Goal: Navigation & Orientation: Find specific page/section

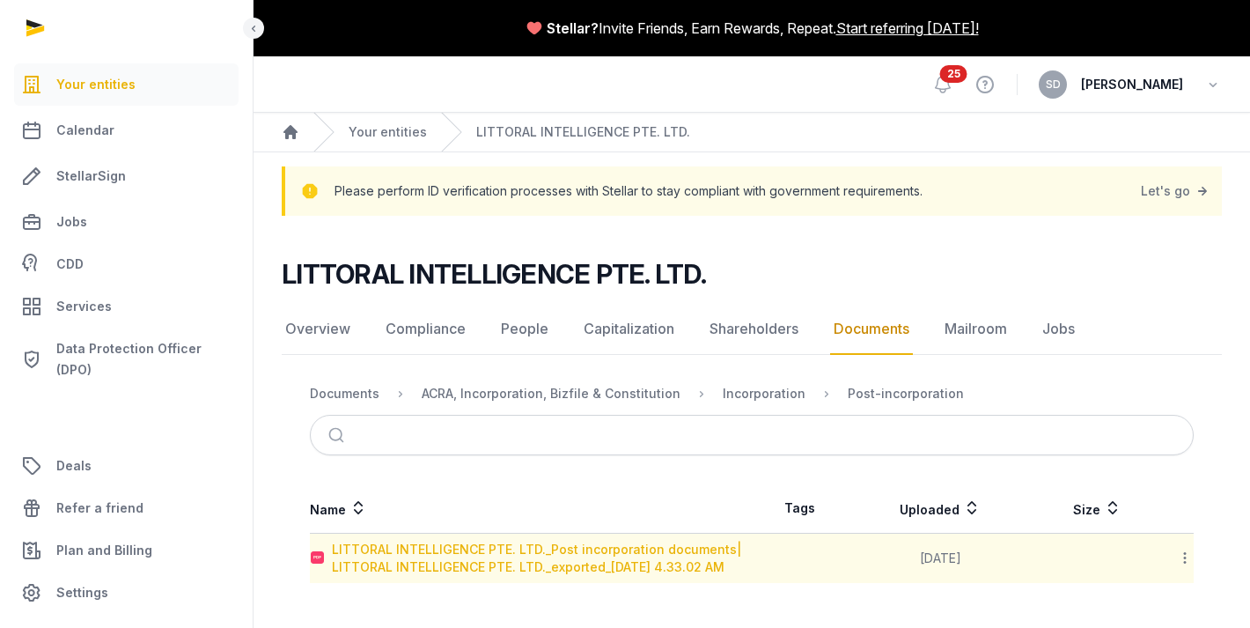
click at [593, 554] on div "LITTORAL INTELLIGENCE PTE. LTD._Post incorporation documents| LITTORAL INTELLIG…" at bounding box center [541, 558] width 419 height 35
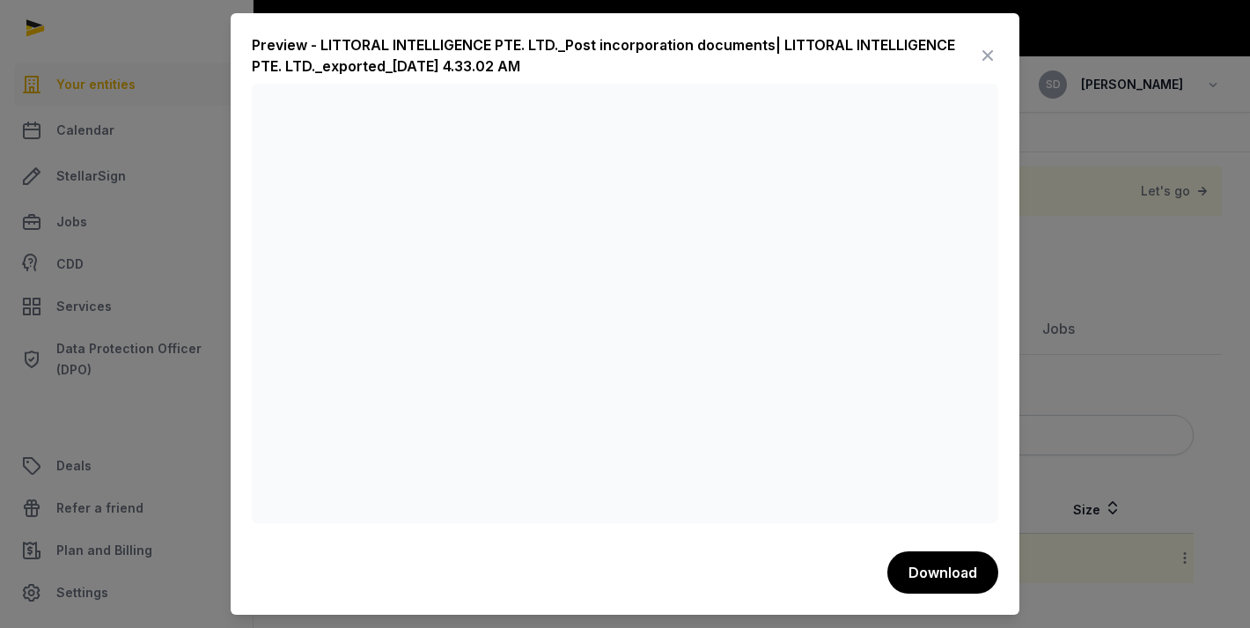
click at [989, 58] on icon at bounding box center [987, 55] width 21 height 28
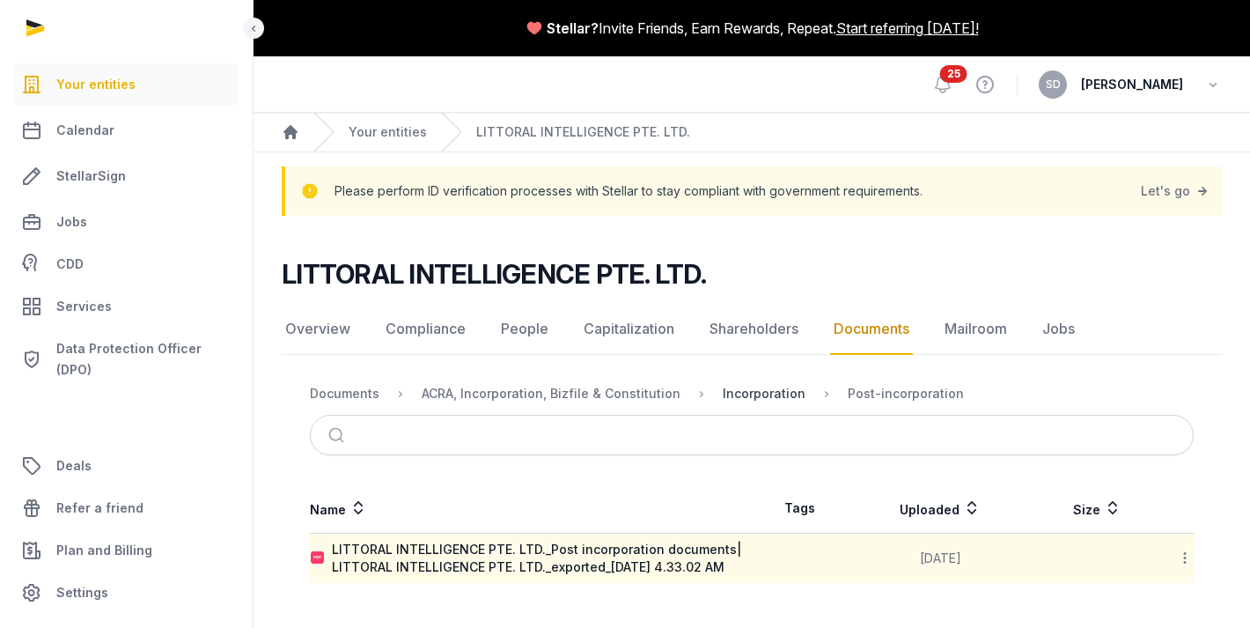
click at [733, 387] on div "Incorporation" at bounding box center [764, 394] width 83 height 18
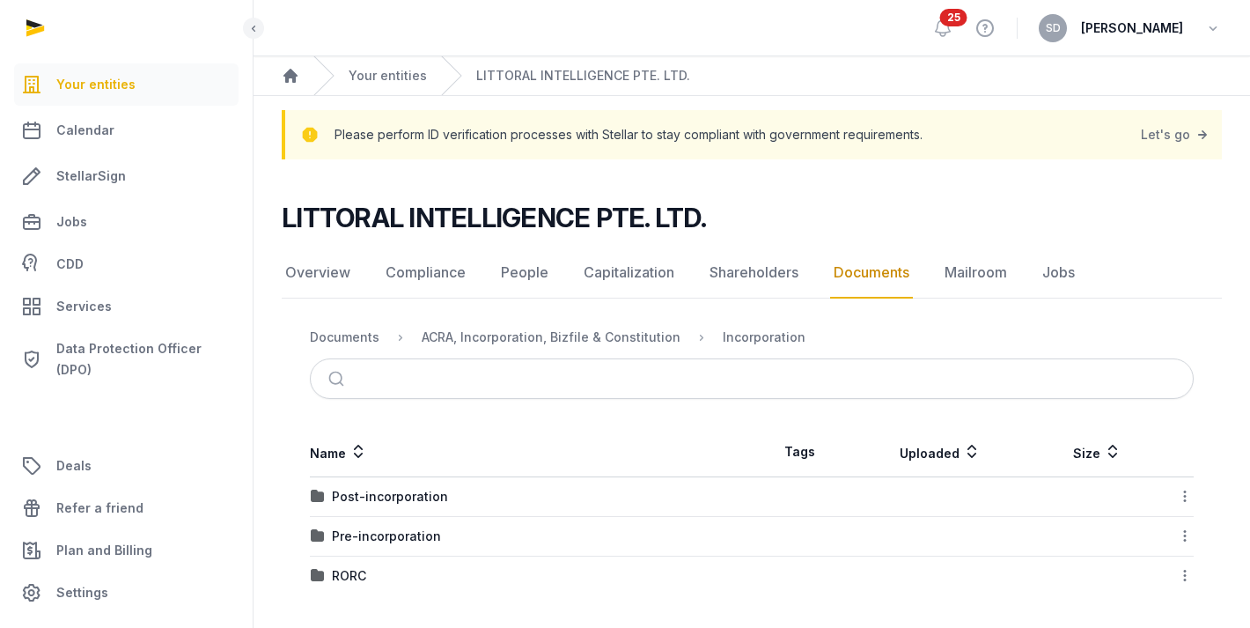
scroll to position [59, 0]
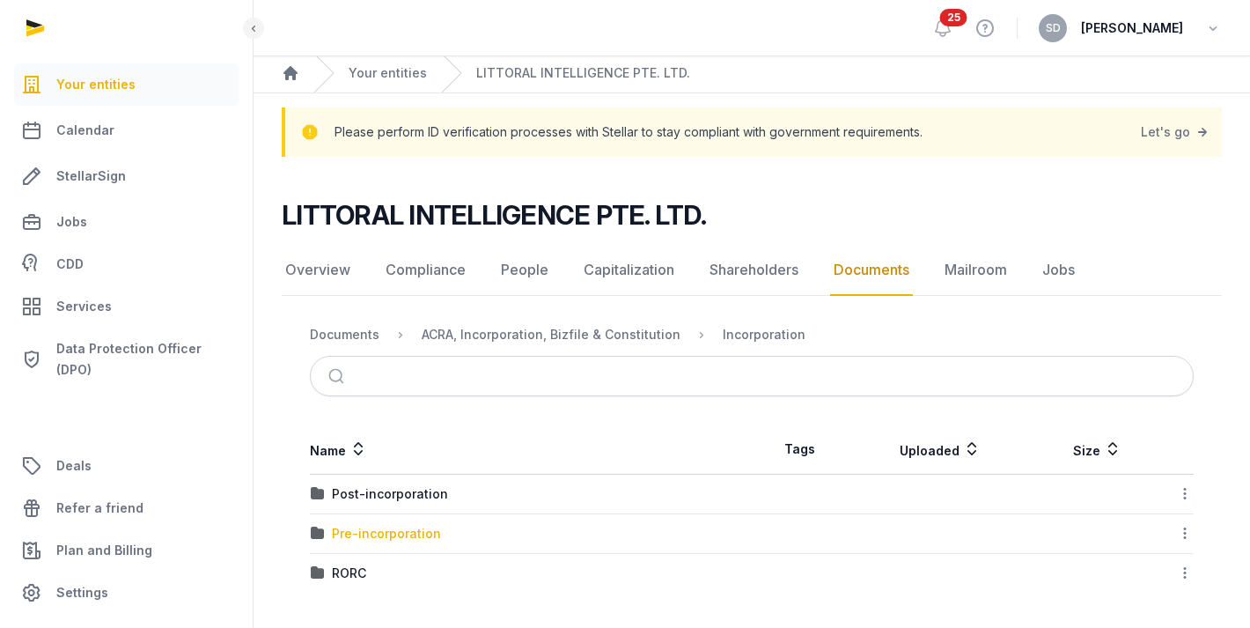
click at [366, 540] on div "Pre-incorporation" at bounding box center [386, 534] width 109 height 18
click at [0, 0] on div "Loading" at bounding box center [0, 0] width 0 height 0
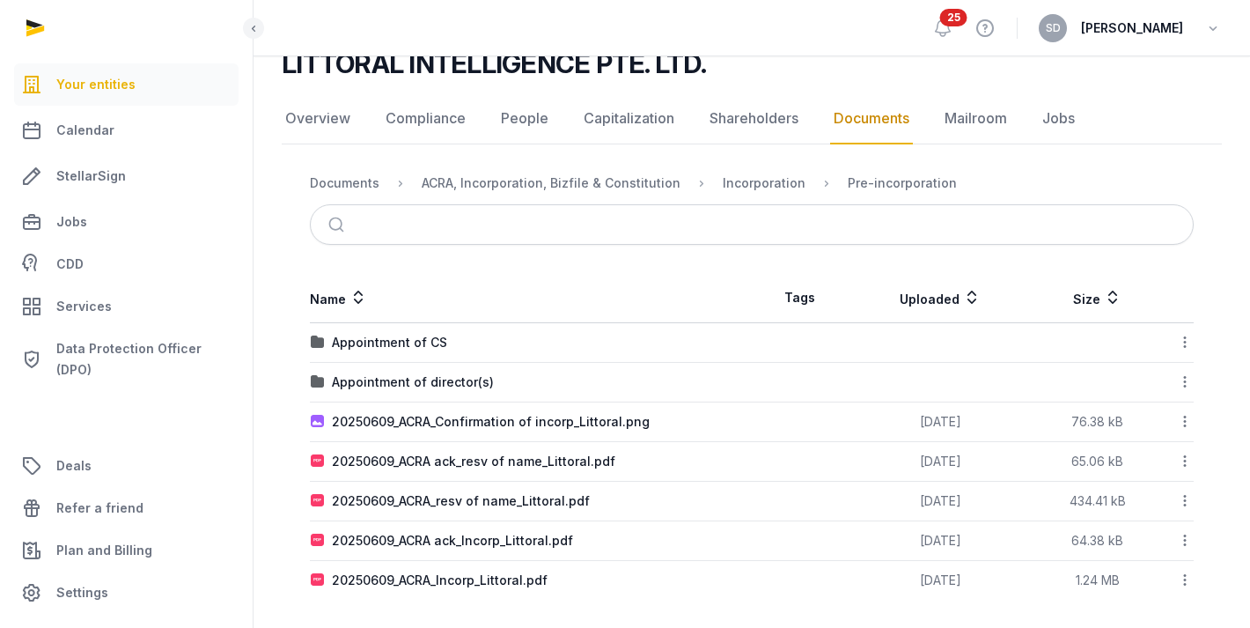
scroll to position [217, 0]
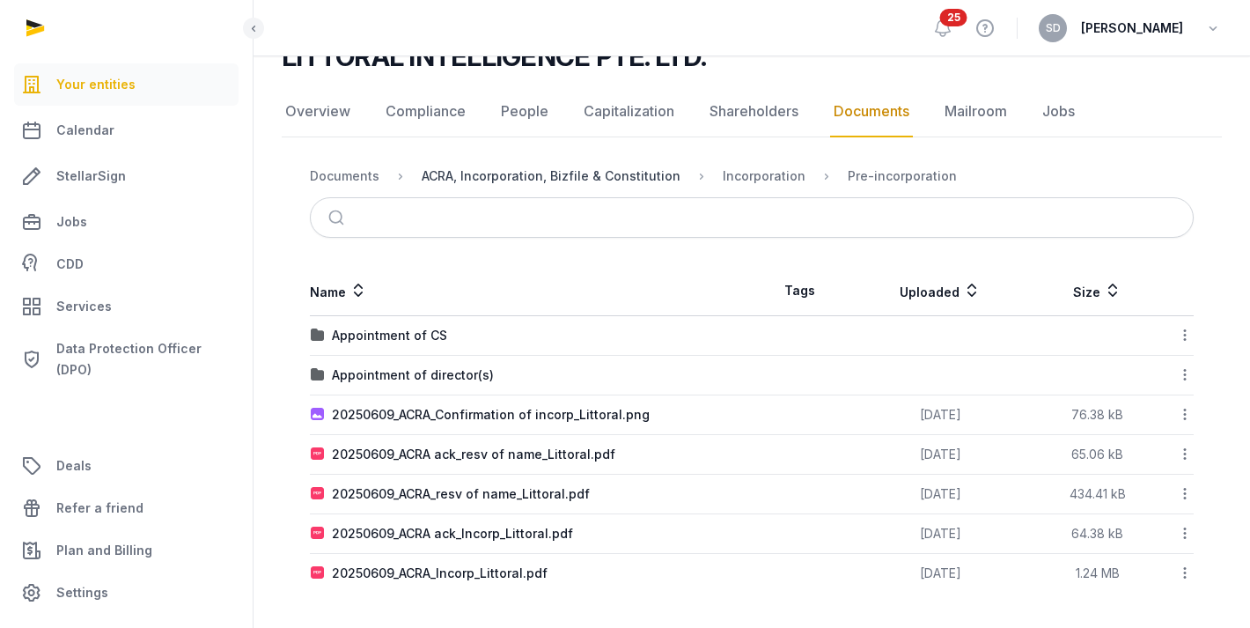
click at [584, 176] on div "ACRA, Incorporation, Bizfile & Constitution" at bounding box center [551, 176] width 259 height 18
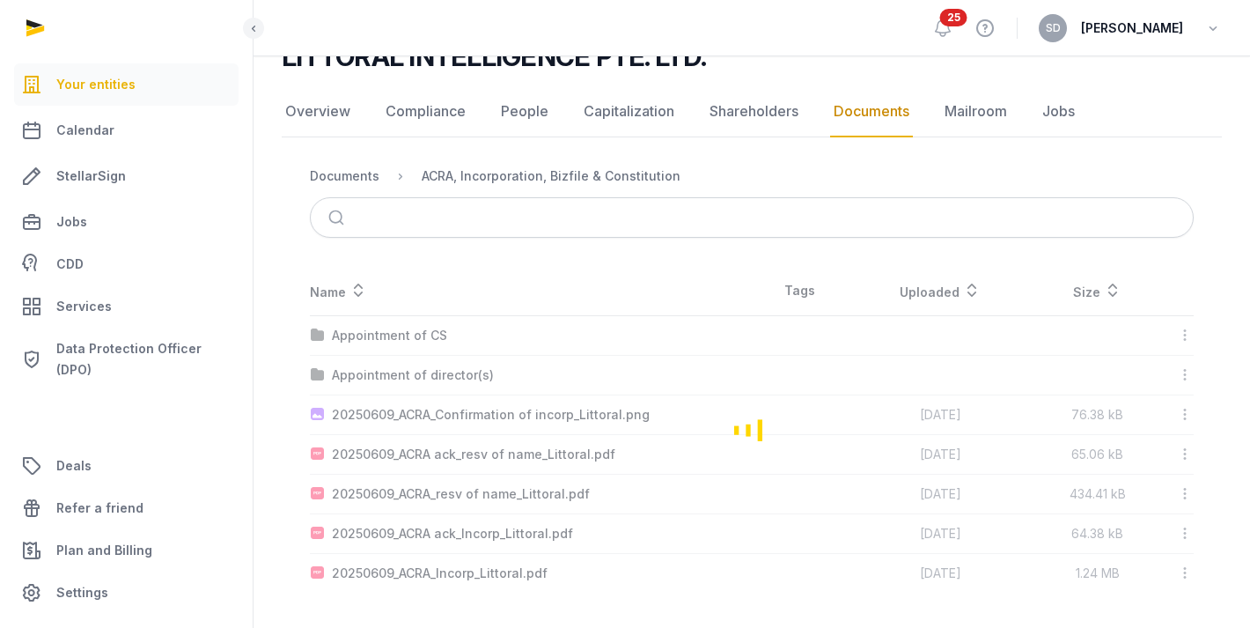
scroll to position [59, 0]
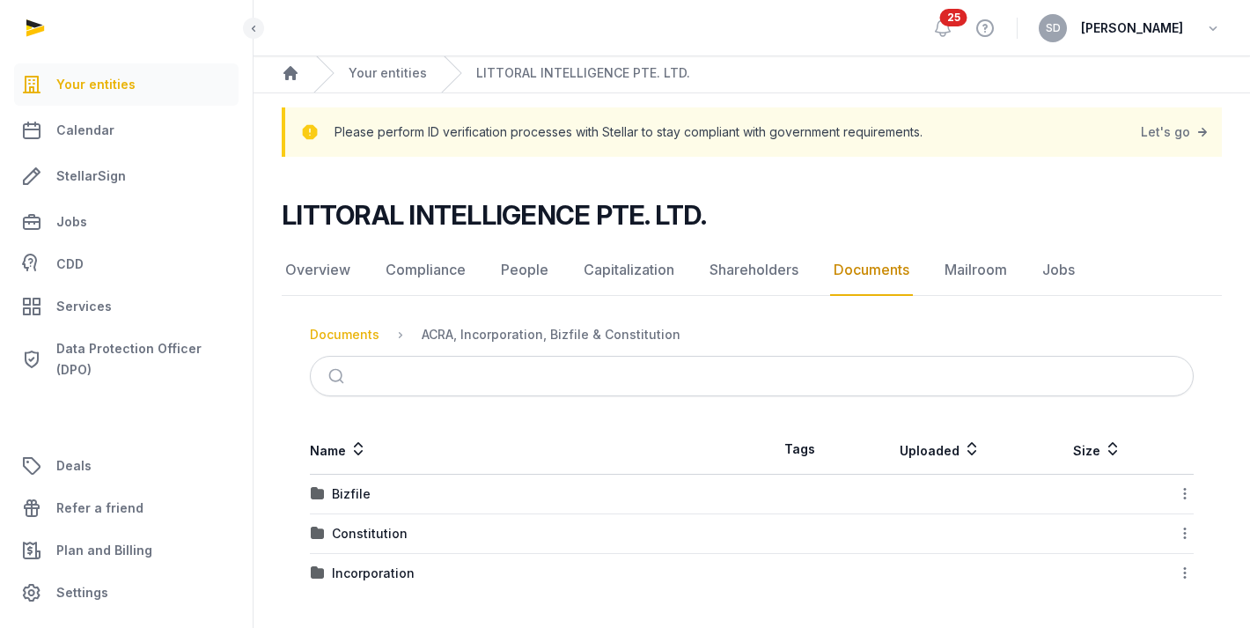
click at [342, 331] on div "Documents" at bounding box center [345, 335] width 70 height 18
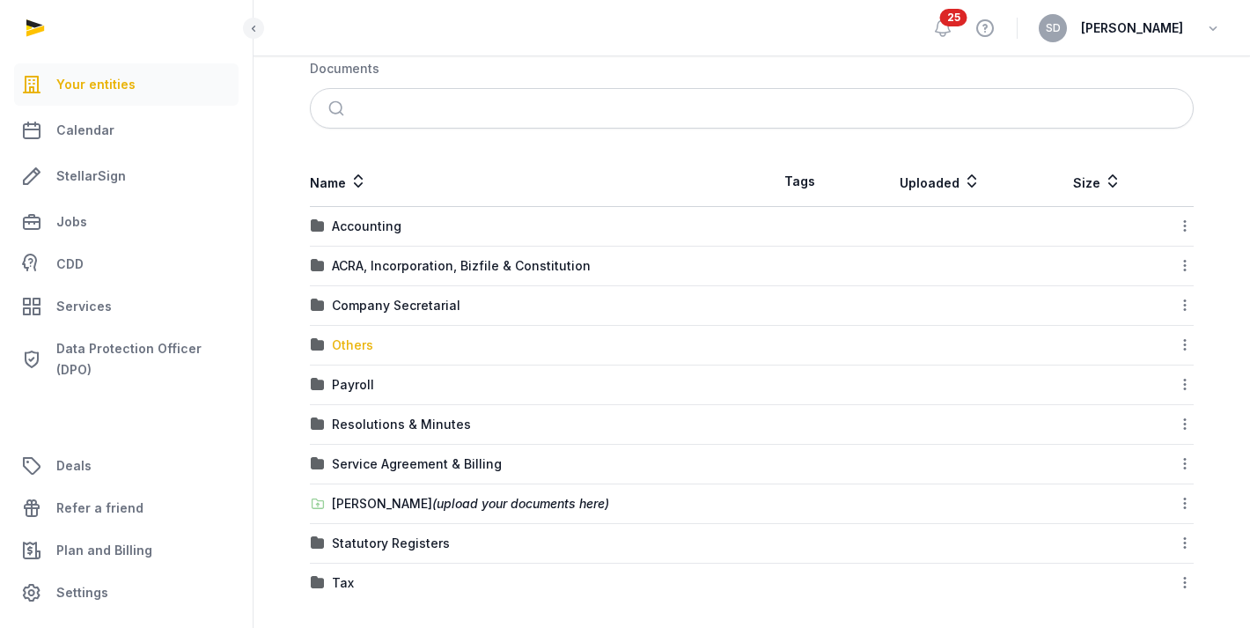
scroll to position [343, 0]
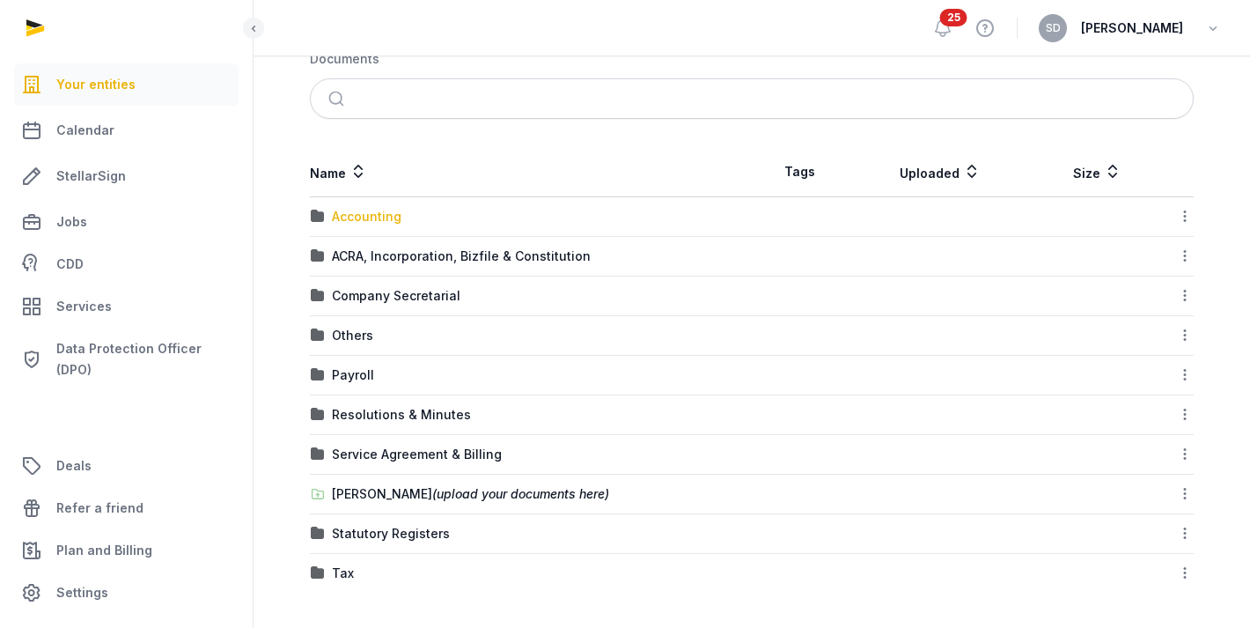
click at [354, 215] on div "Accounting" at bounding box center [367, 217] width 70 height 18
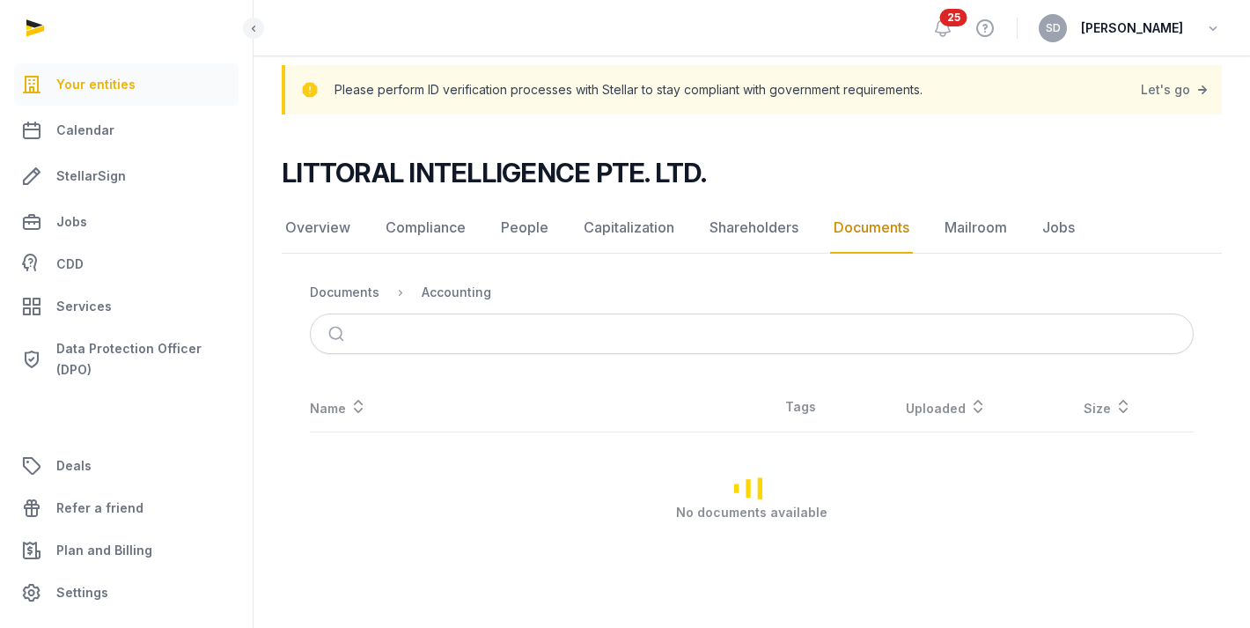
scroll to position [101, 0]
